Goal: Task Accomplishment & Management: Manage account settings

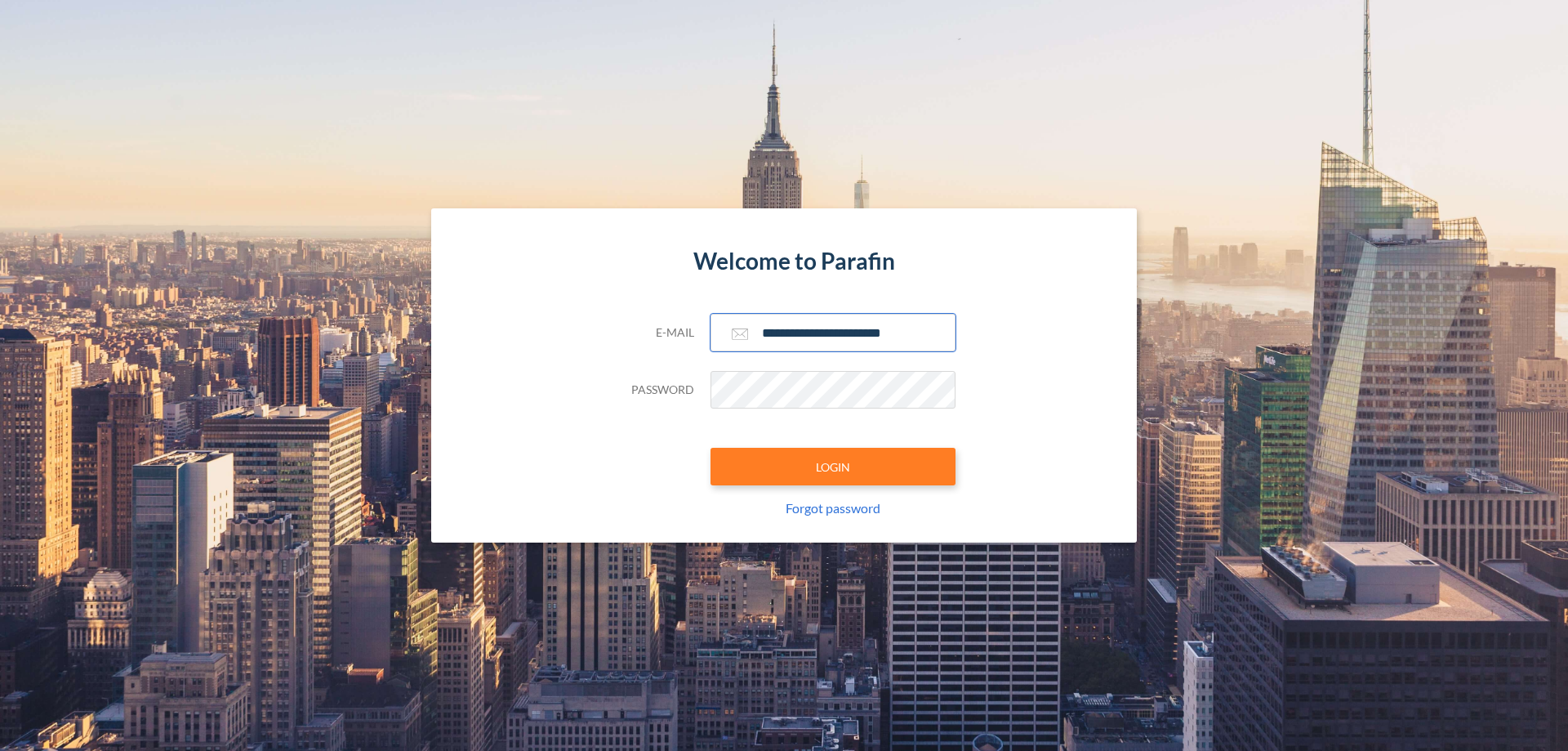
type input "**********"
click at [833, 467] on button "LOGIN" at bounding box center [833, 466] width 245 height 38
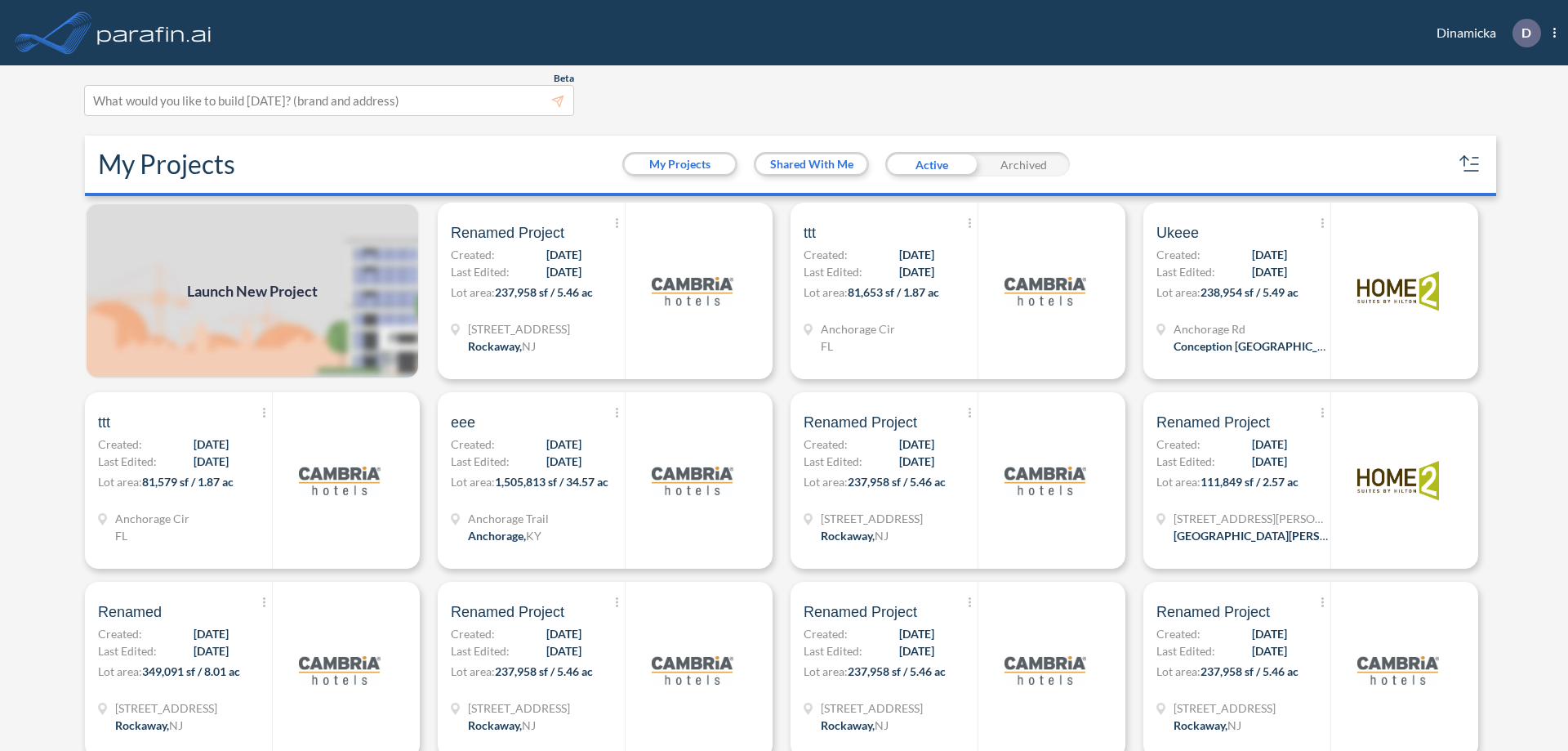
scroll to position [4, 0]
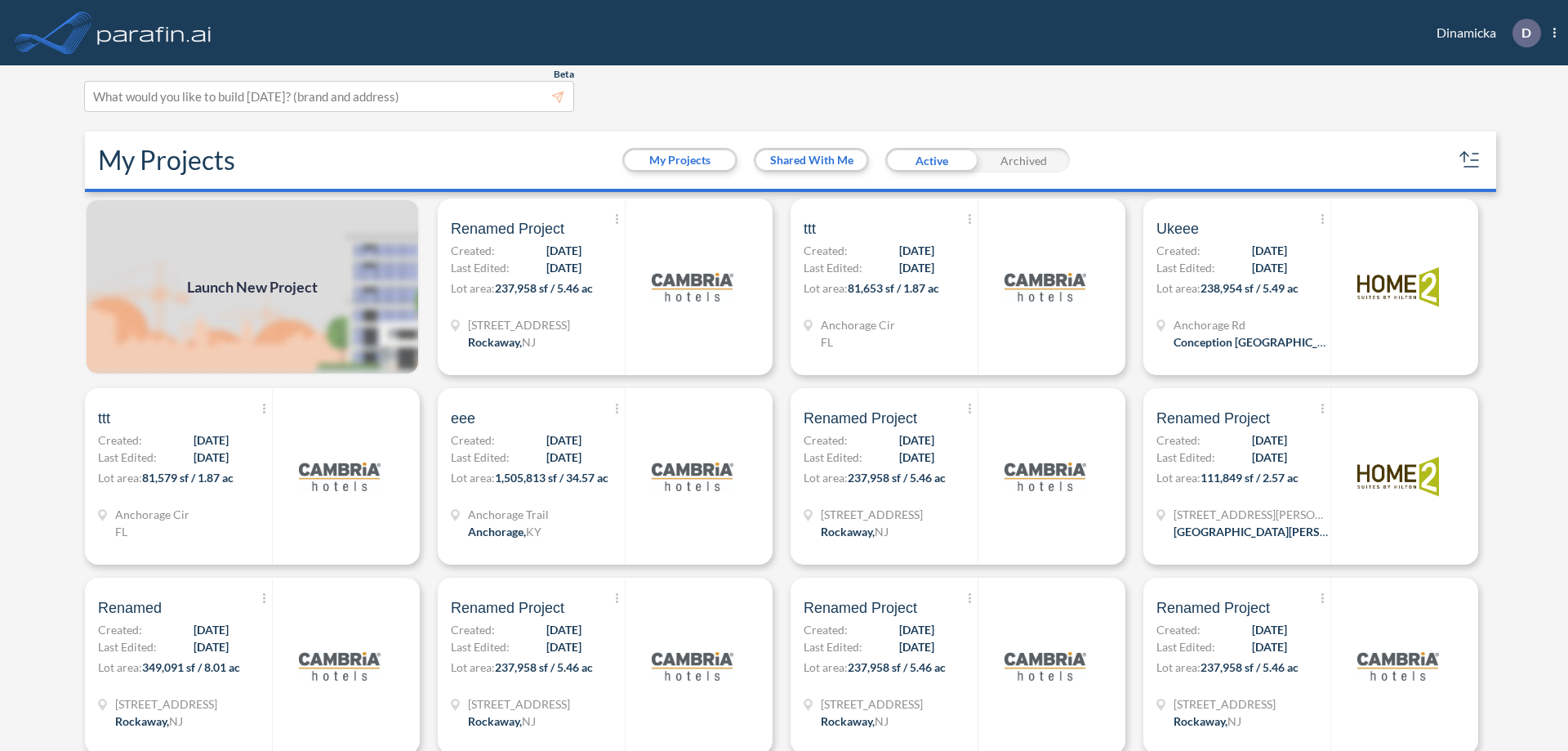
click at [1023, 160] on div "Archived" at bounding box center [1024, 160] width 93 height 24
